Goal: Information Seeking & Learning: Learn about a topic

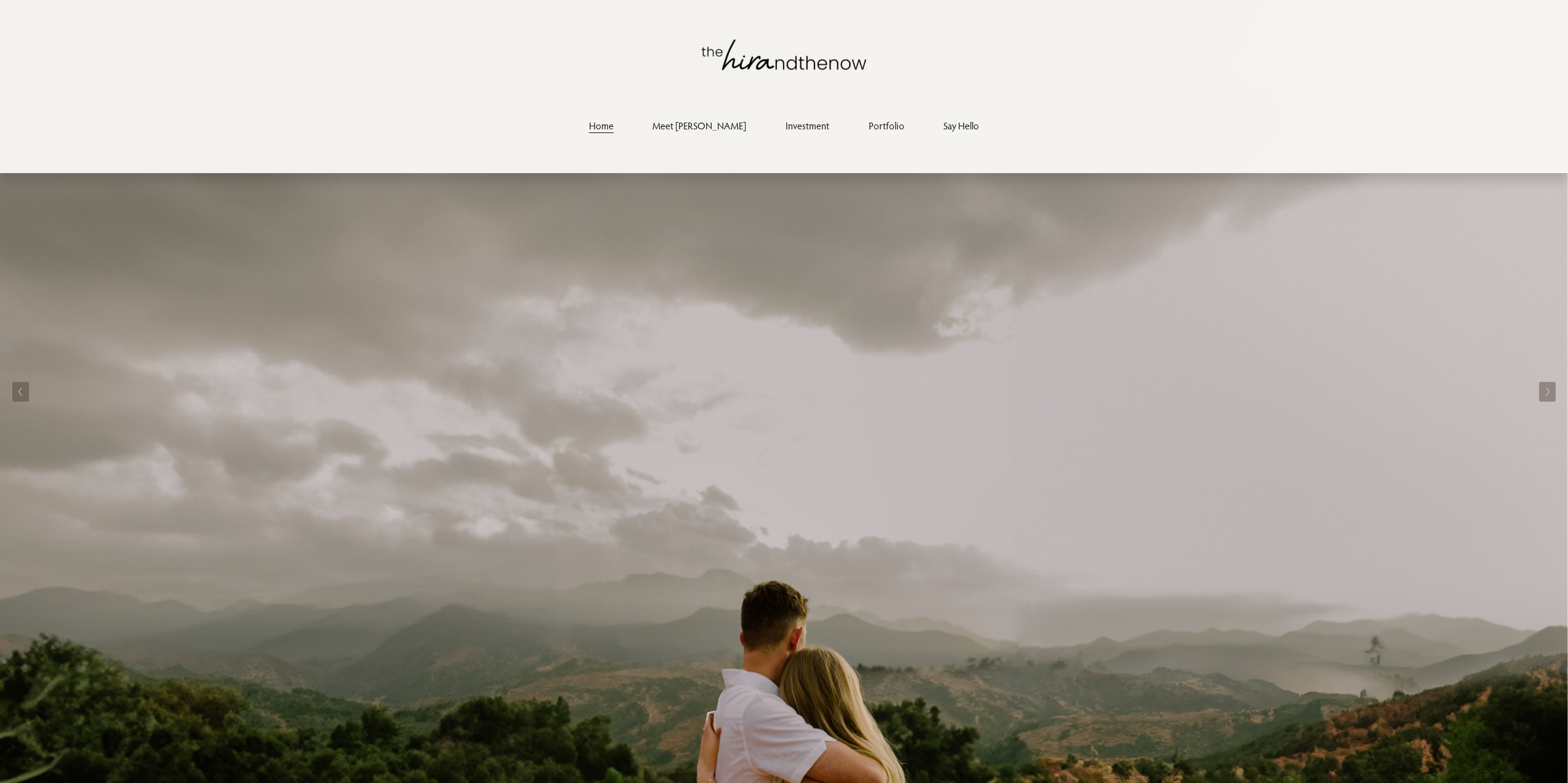
click at [869, 131] on link "Portfolio" at bounding box center [886, 125] width 36 height 17
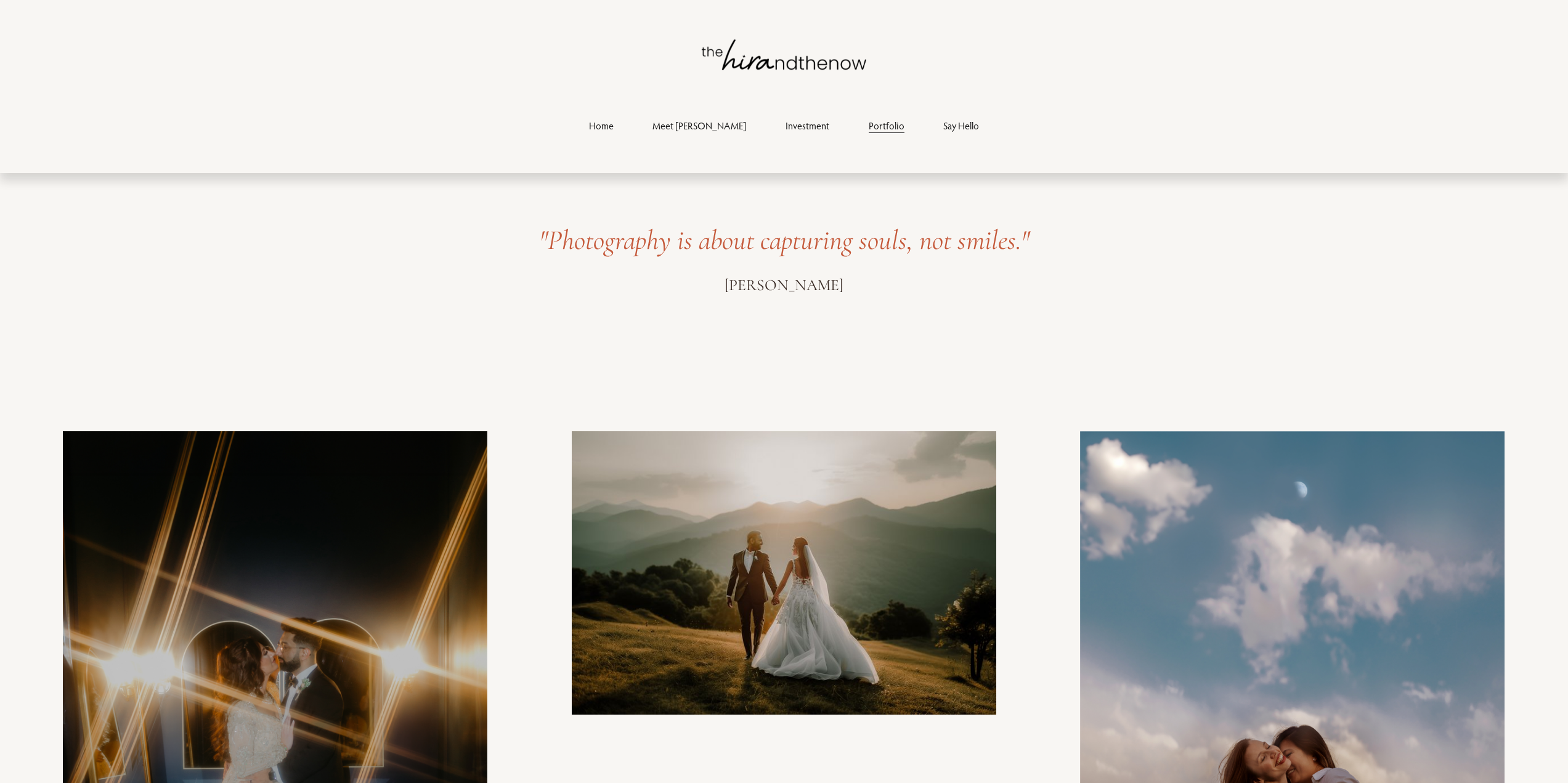
click at [786, 129] on link "Investment" at bounding box center [807, 125] width 44 height 17
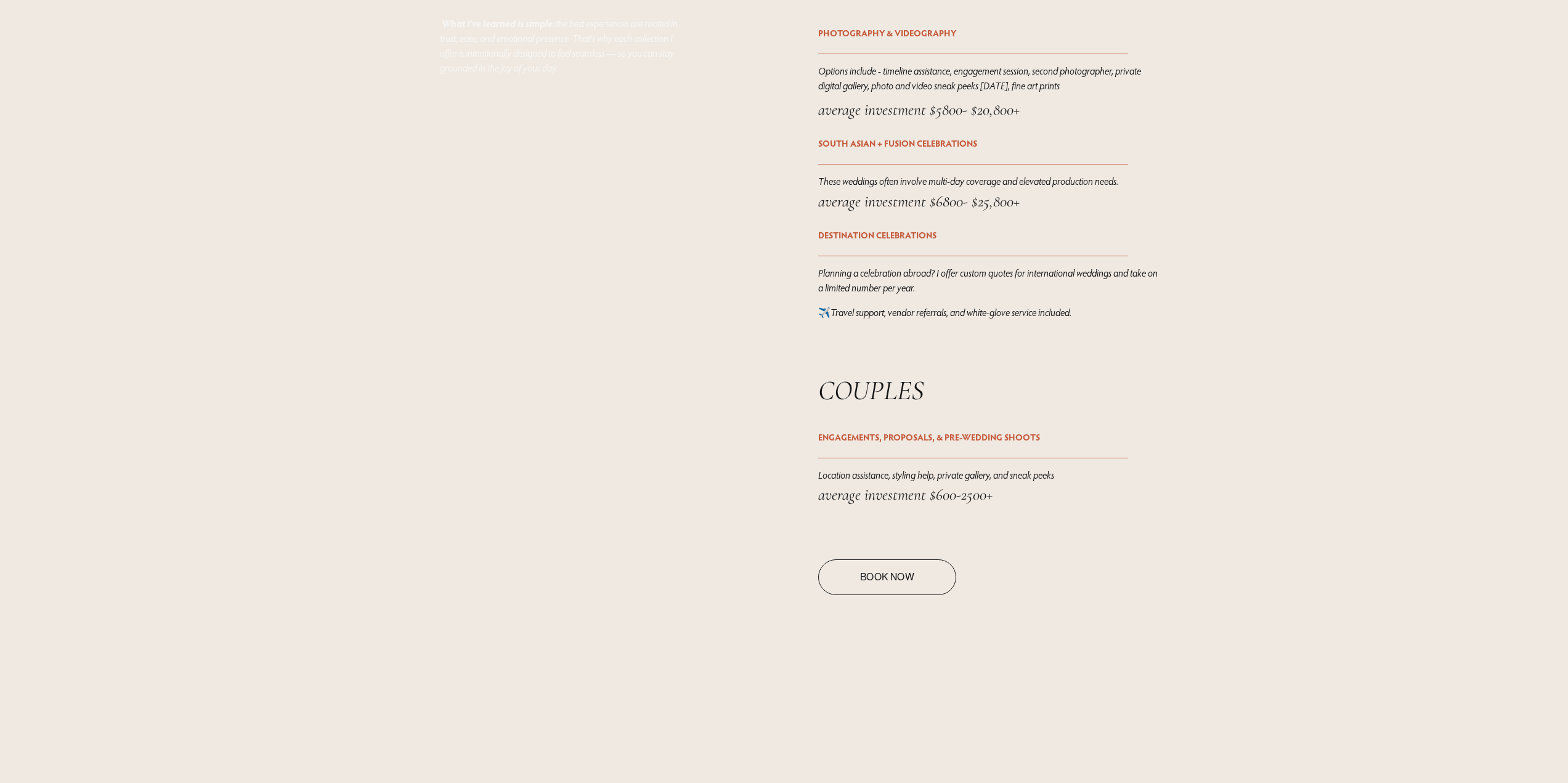
scroll to position [1911, 0]
